Goal: Task Accomplishment & Management: Use online tool/utility

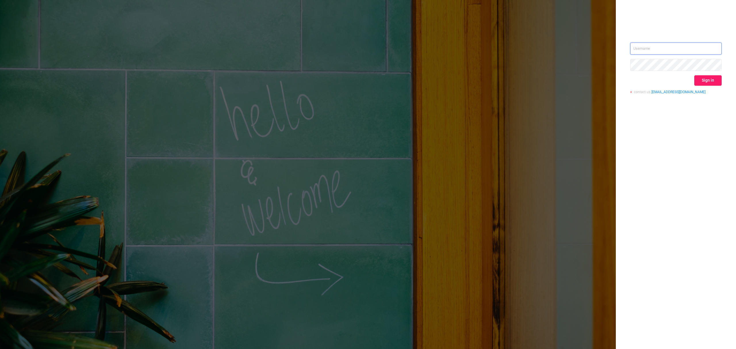
type input "[EMAIL_ADDRESS][DOMAIN_NAME]"
click at [718, 80] on button "Sign in" at bounding box center [707, 80] width 27 height 10
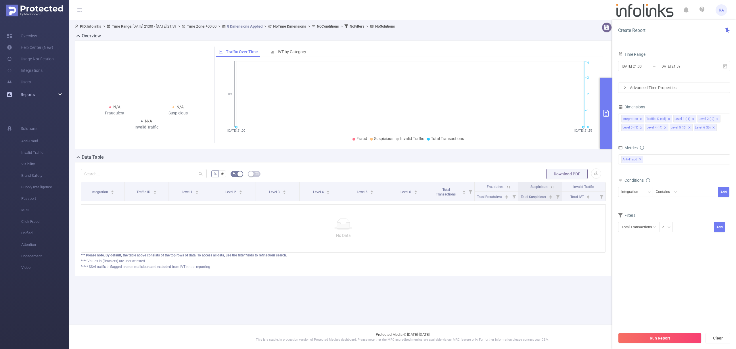
click at [39, 92] on div "Reports" at bounding box center [34, 94] width 69 height 11
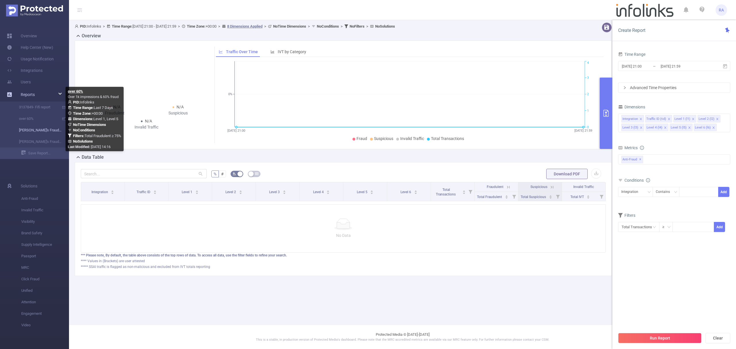
click at [34, 128] on link "[PERSON_NAME]'s Fraud Report" at bounding box center [36, 129] width 51 height 11
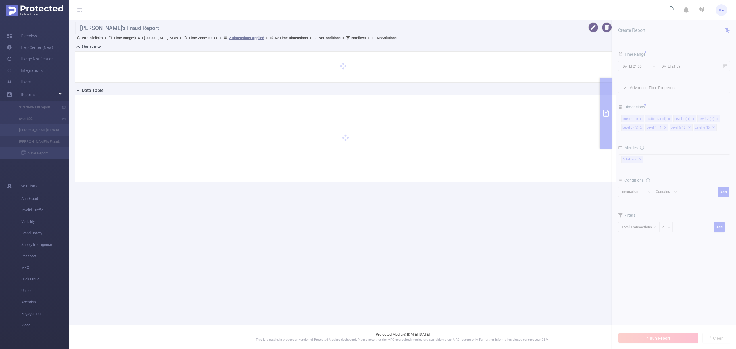
type input "[DATE] 00:00"
type input "[DATE] 23:59"
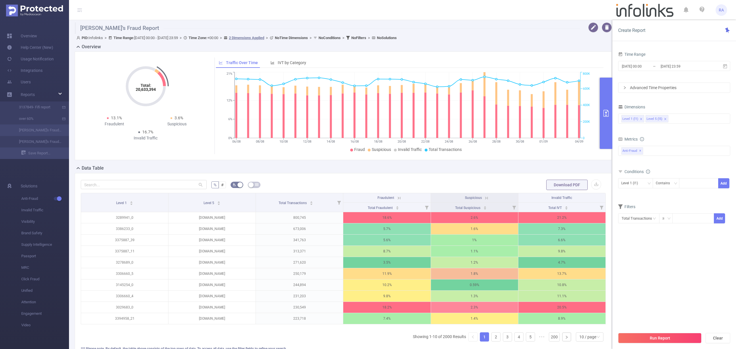
click at [697, 178] on div at bounding box center [698, 183] width 39 height 10
paste input "3438762"
type input "3438762"
click at [722, 182] on button "Add" at bounding box center [723, 183] width 11 height 10
click at [635, 336] on button "Run Report" at bounding box center [659, 338] width 83 height 10
